Goal: Transaction & Acquisition: Subscribe to service/newsletter

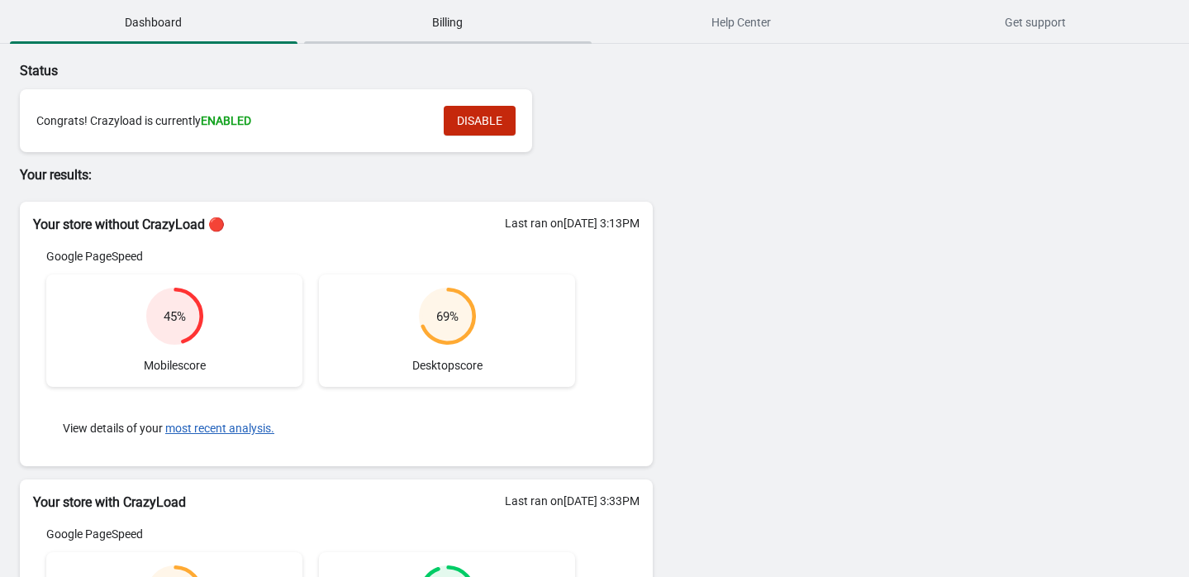
click at [431, 14] on span "Billing" at bounding box center [448, 22] width 288 height 30
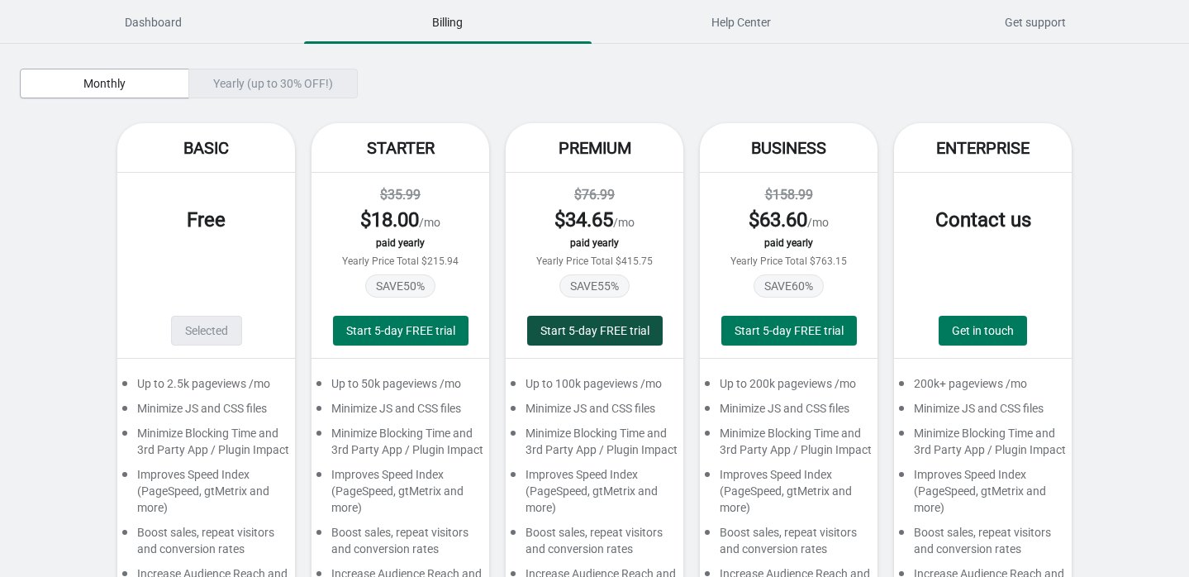
click at [575, 325] on span "Start 5-day FREE trial" at bounding box center [594, 330] width 109 height 13
click at [224, 74] on div "Yearly (up to 30% OFF!)" at bounding box center [272, 84] width 169 height 30
click at [248, 86] on div "Yearly (up to 30% OFF!)" at bounding box center [272, 84] width 169 height 30
click at [114, 83] on span "Monthly" at bounding box center [104, 83] width 42 height 13
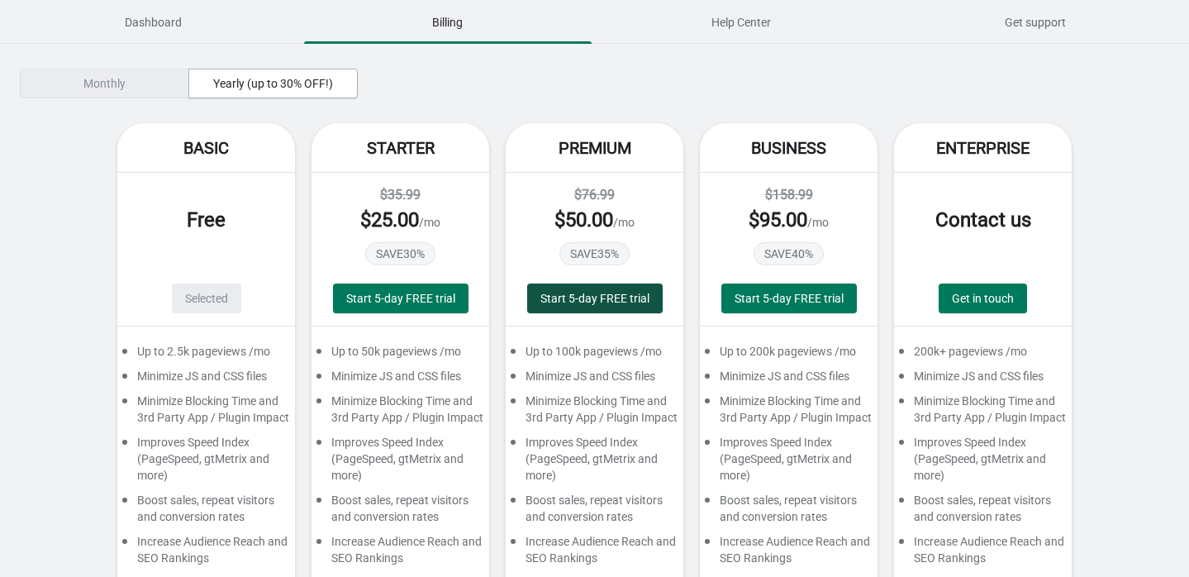
click at [608, 302] on span "Start 5-day FREE trial" at bounding box center [594, 298] width 109 height 13
